Goal: Go to known website: Access a specific website the user already knows

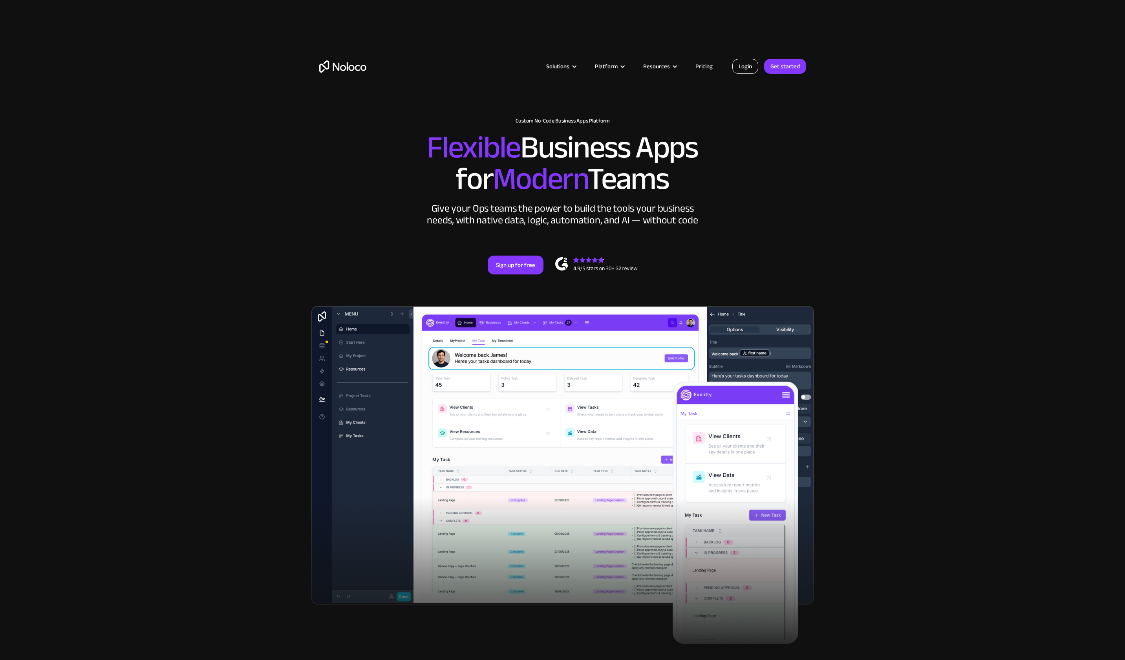
click at [746, 64] on link "Login" at bounding box center [746, 66] width 26 height 15
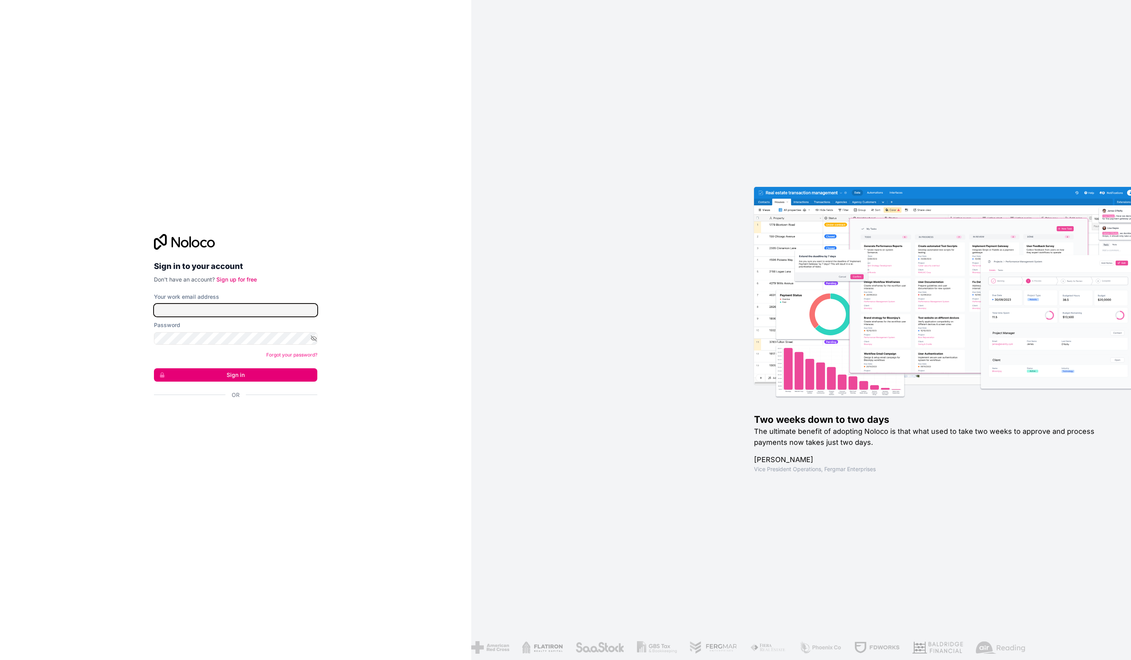
type input "AS.Donor.Database@dartmouth.edu"
click at [235, 372] on button "Sign in" at bounding box center [235, 374] width 163 height 13
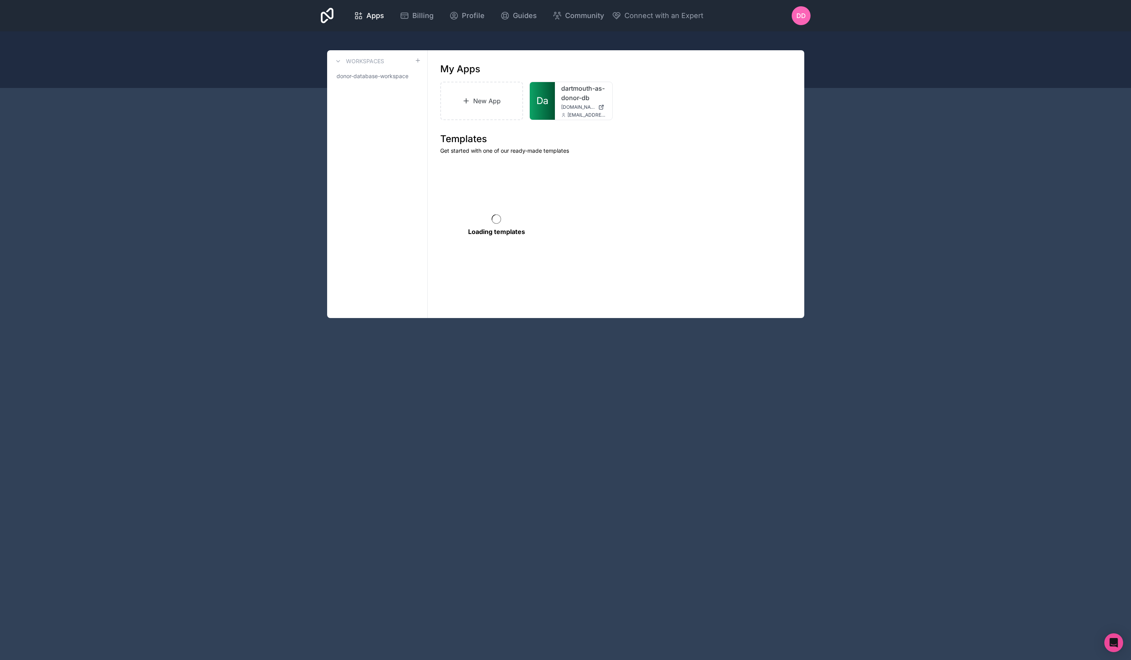
click at [546, 99] on span "Da" at bounding box center [543, 101] width 12 height 13
